Goal: Information Seeking & Learning: Learn about a topic

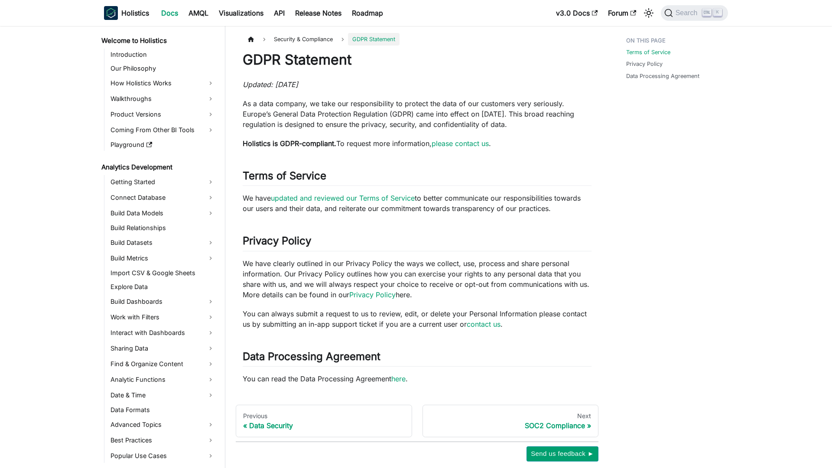
scroll to position [686, 0]
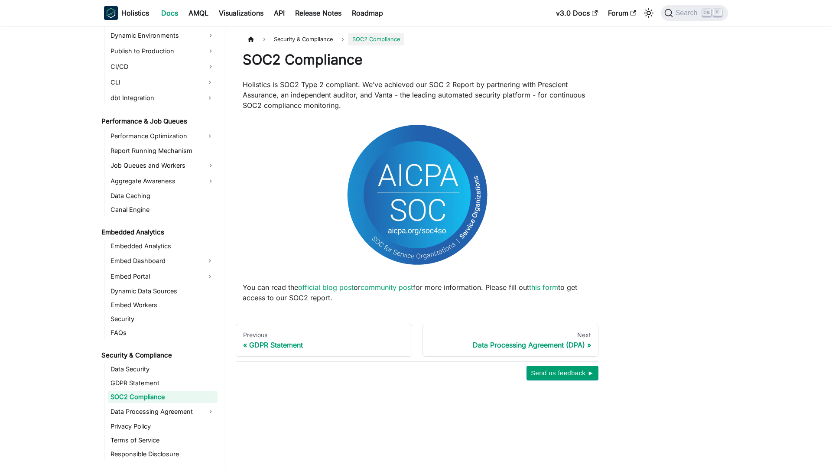
scroll to position [700, 0]
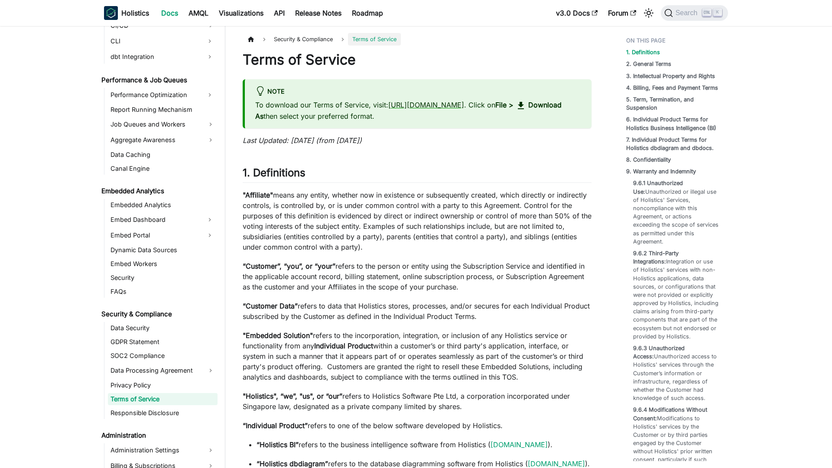
scroll to position [743, 0]
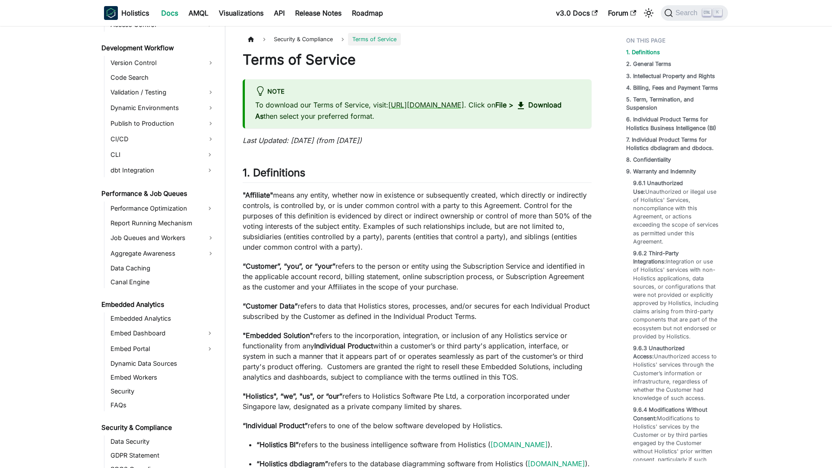
scroll to position [743, 0]
